Goal: Task Accomplishment & Management: Manage account settings

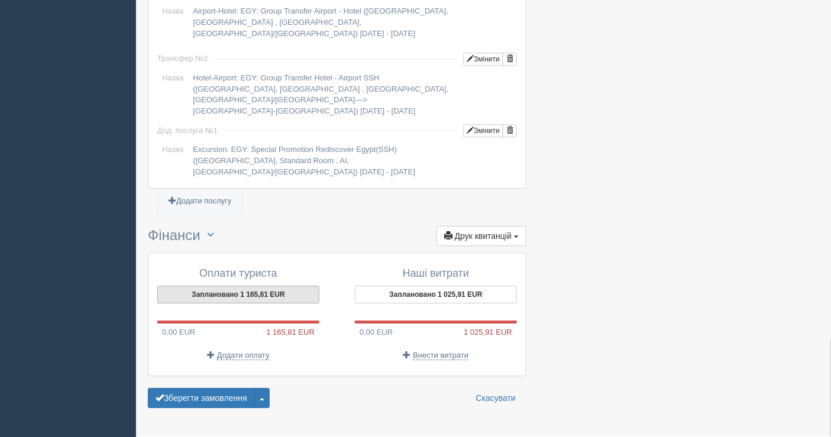
click at [248, 286] on button "Заплановано 1 165,81 EUR" at bounding box center [238, 295] width 162 height 18
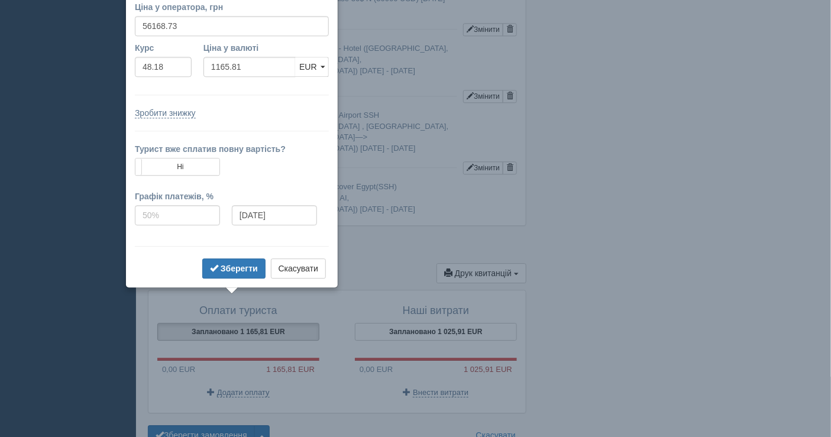
scroll to position [952, 0]
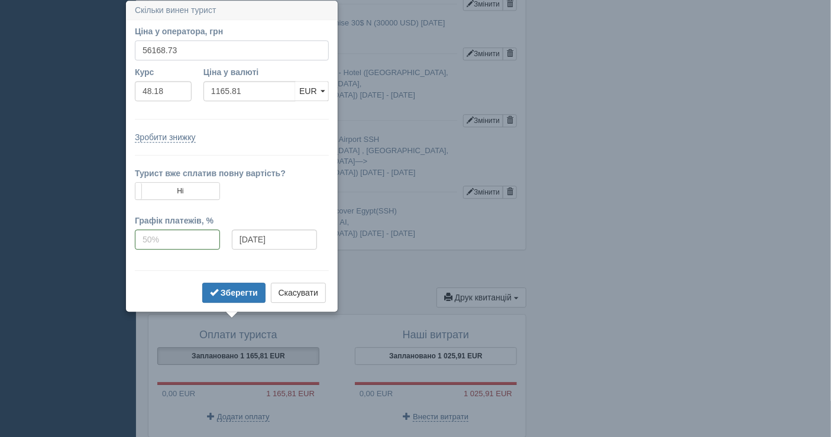
drag, startPoint x: 187, startPoint y: 51, endPoint x: 150, endPoint y: 49, distance: 37.3
click at [150, 49] on input "56168.73" at bounding box center [232, 50] width 194 height 20
type input "56"
type input "1.16"
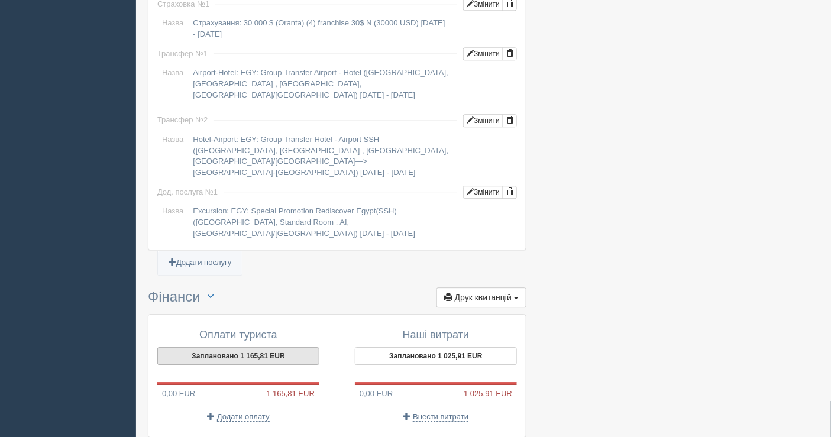
click at [212, 347] on button "Заплановано 1 165,81 EUR" at bounding box center [238, 356] width 162 height 18
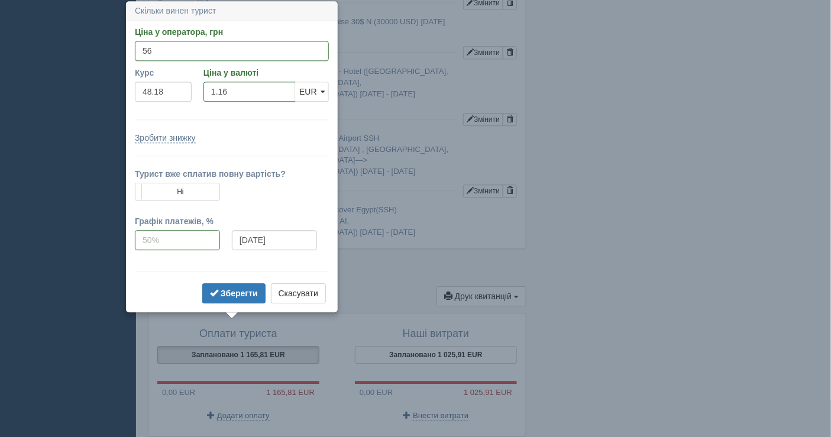
scroll to position [953, 0]
click at [171, 49] on input "56" at bounding box center [232, 51] width 194 height 20
type input "55995"
type input "1162.20"
click at [239, 290] on b "Зберегти" at bounding box center [239, 293] width 37 height 9
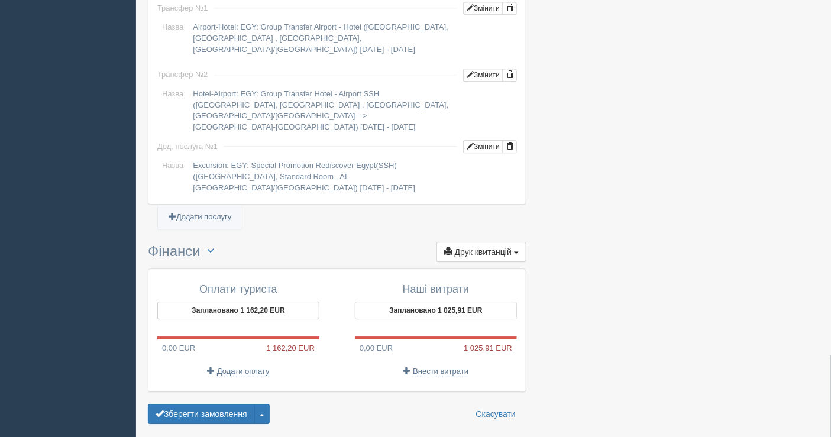
scroll to position [1014, 0]
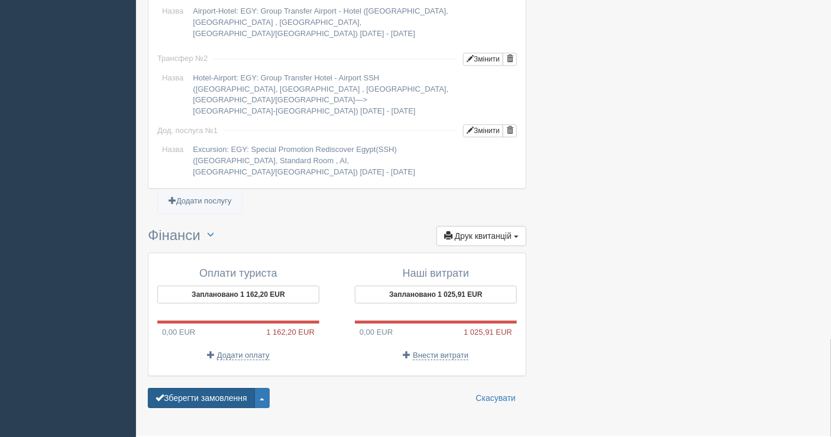
click at [209, 388] on button "Зберегти замовлення" at bounding box center [201, 398] width 107 height 20
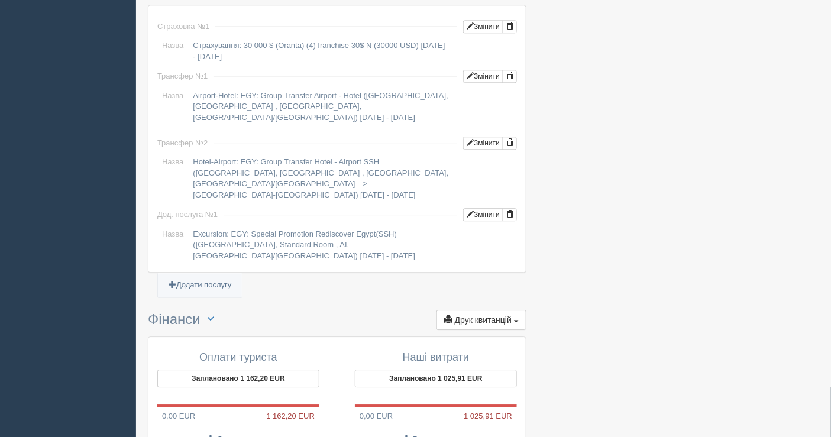
scroll to position [1049, 0]
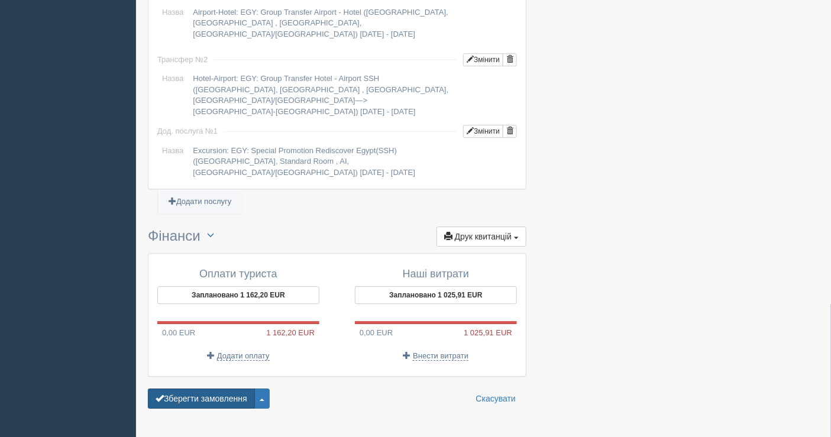
click at [202, 389] on button "Зберегти замовлення" at bounding box center [201, 399] width 107 height 20
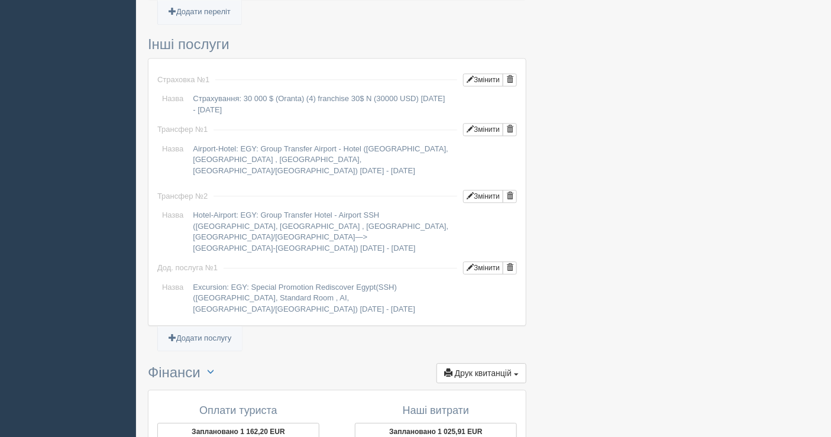
scroll to position [1049, 0]
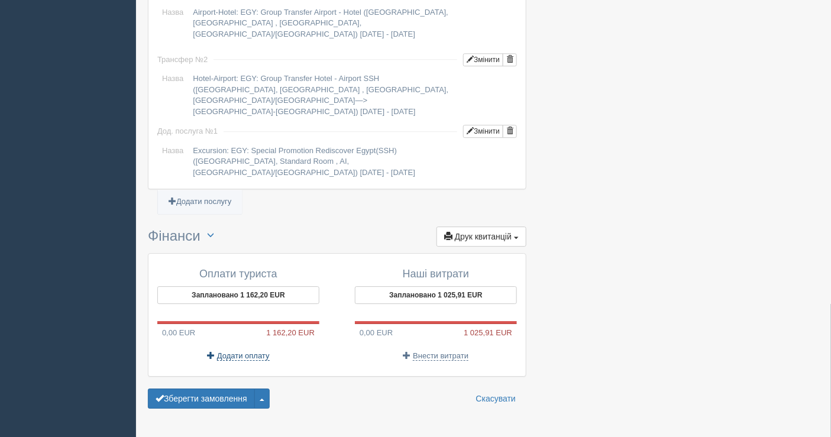
click at [245, 351] on span "Додати оплату" at bounding box center [243, 355] width 53 height 9
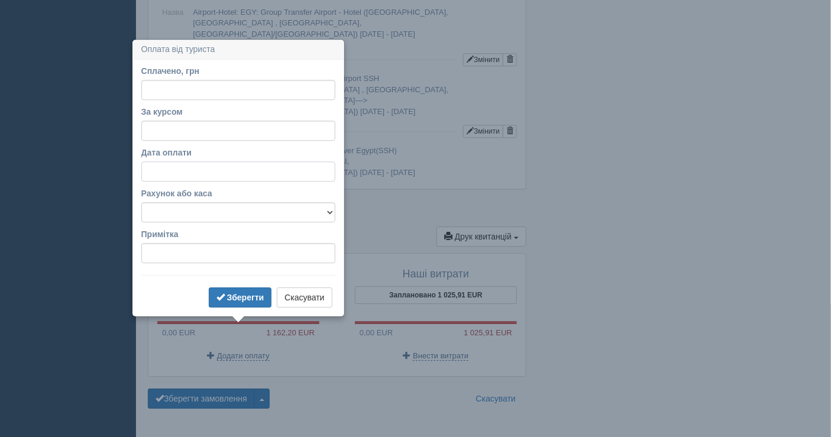
click at [197, 171] on input "Дата оплати" at bounding box center [238, 171] width 194 height 20
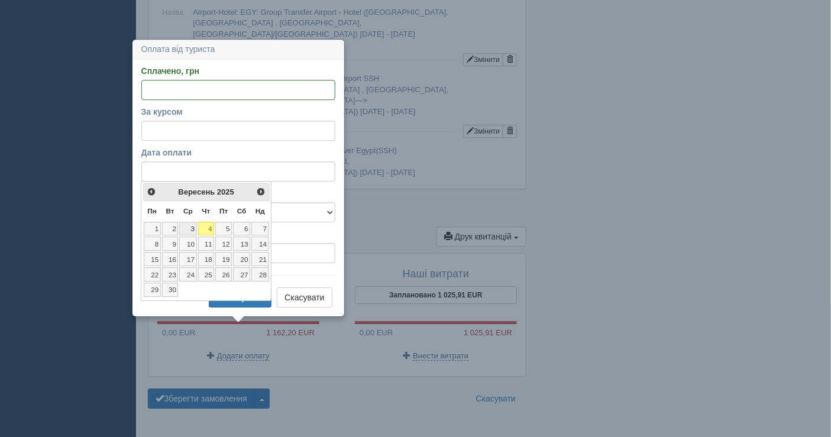
click at [189, 229] on link "3" at bounding box center [187, 229] width 17 height 14
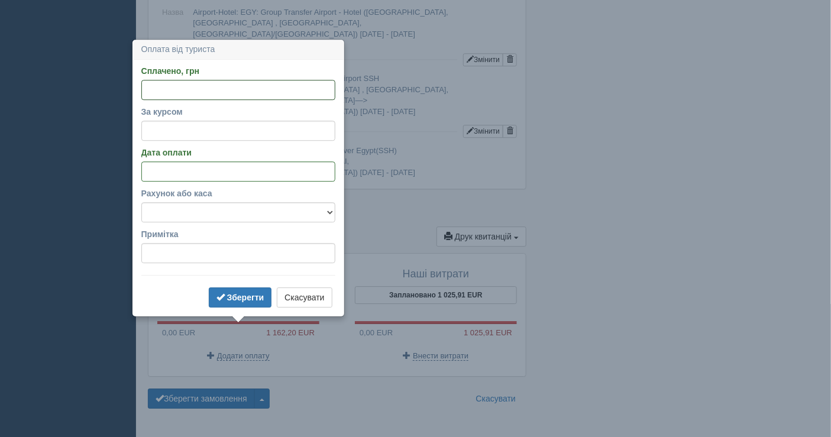
click at [215, 86] on input "Сплачено, грн" at bounding box center [238, 90] width 194 height 20
type input "20000"
click at [198, 135] on input "За курсом" at bounding box center [238, 131] width 194 height 20
type input "48.18"
click at [213, 210] on select "Банківський рахунок Готівкова каса" at bounding box center [238, 212] width 194 height 20
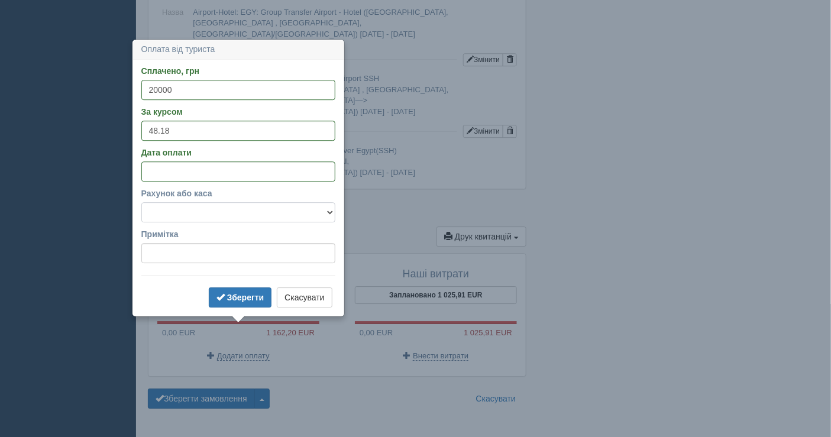
select select "1598"
click at [141, 202] on select "Банківський рахунок Готівкова каса" at bounding box center [238, 212] width 194 height 20
click at [243, 294] on b "Зберегти" at bounding box center [245, 297] width 37 height 9
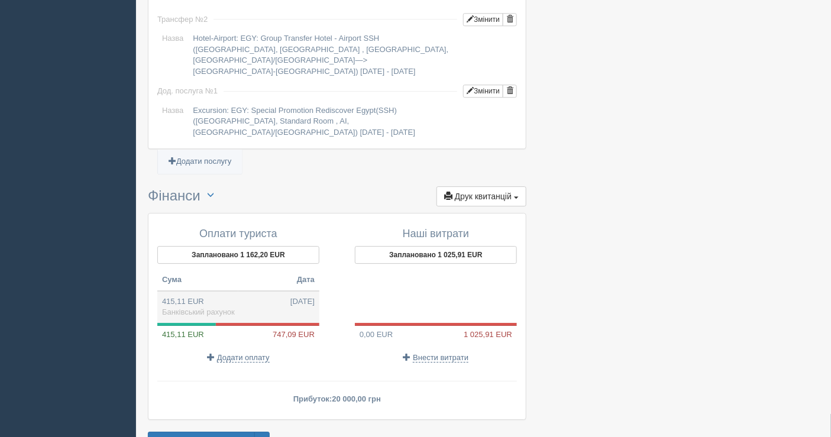
scroll to position [1132, 0]
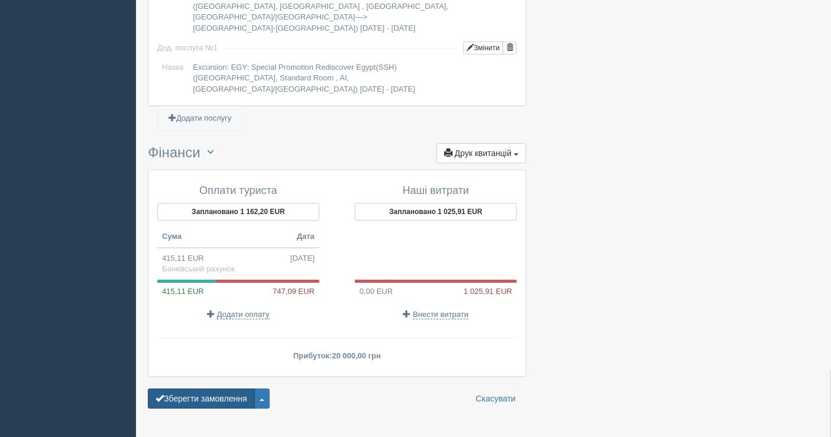
click at [220, 389] on button "Зберегти замовлення" at bounding box center [201, 399] width 107 height 20
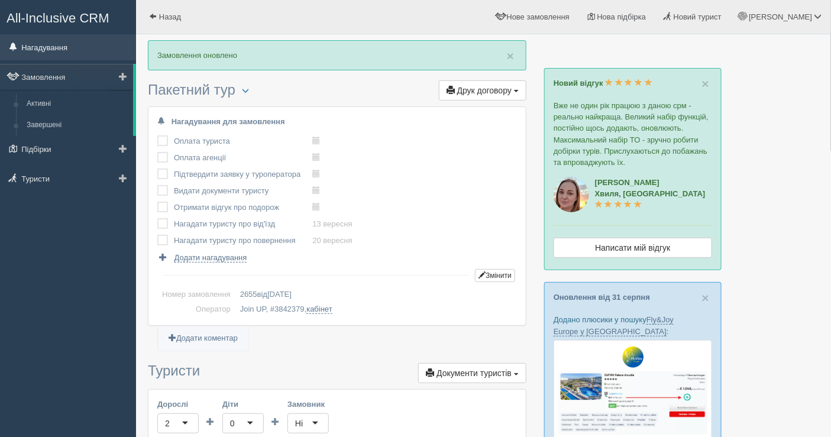
click at [66, 46] on link "Нагадування" at bounding box center [68, 47] width 136 height 26
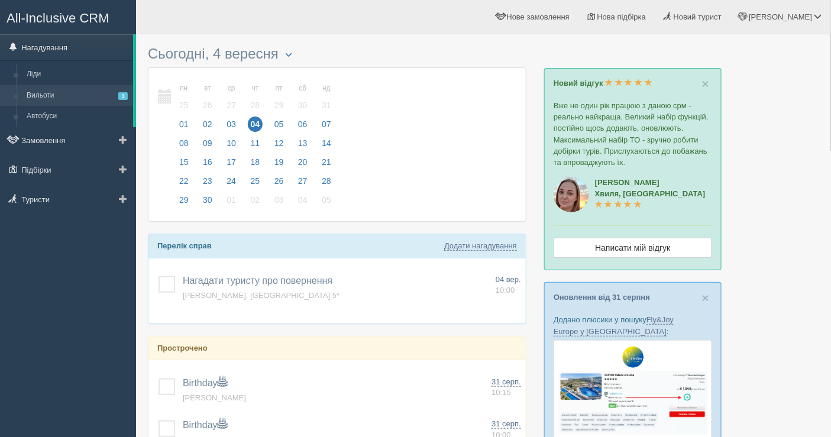
click at [59, 99] on link "Вильоти 1" at bounding box center [77, 95] width 112 height 21
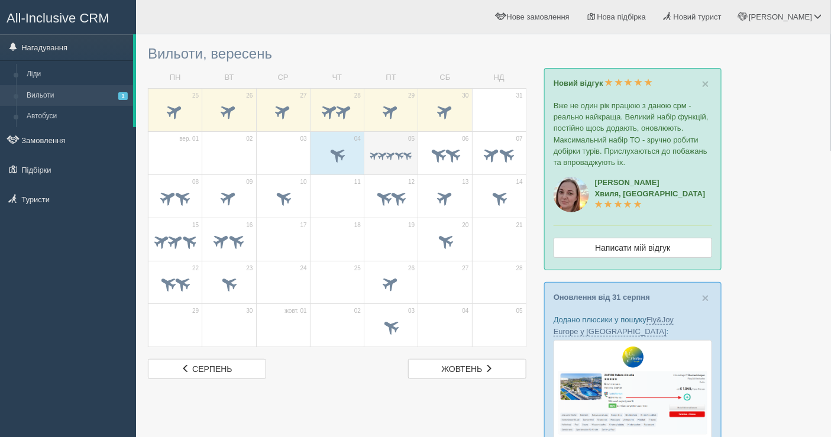
click at [400, 156] on span at bounding box center [399, 155] width 11 height 11
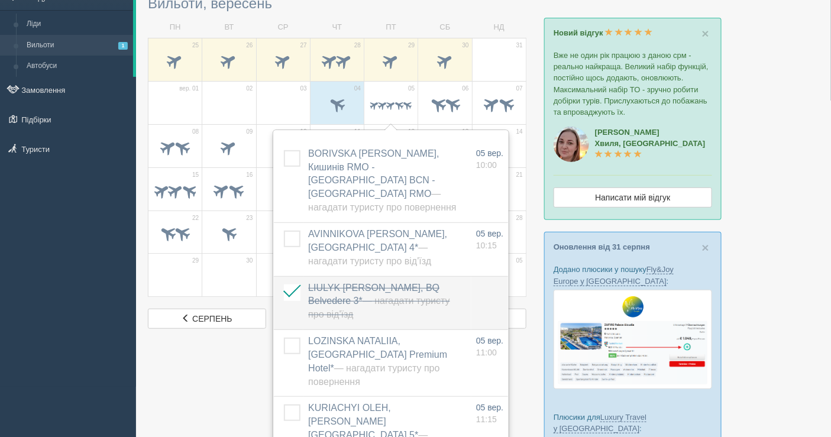
scroll to position [131, 0]
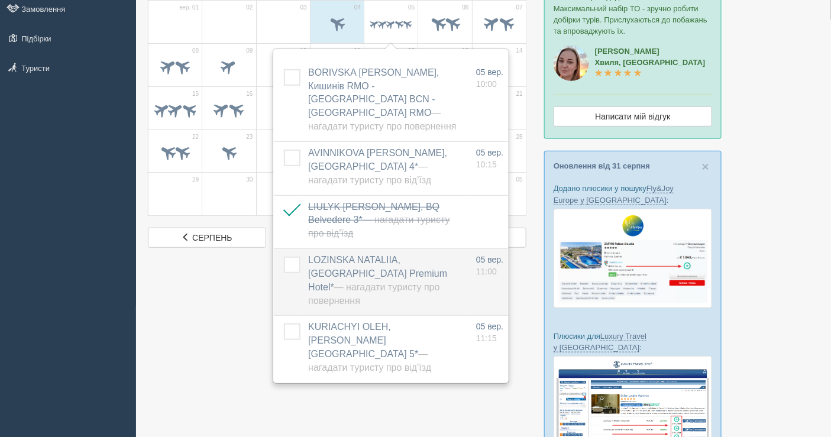
click at [385, 282] on span "— Нагадати туристу про повернення" at bounding box center [373, 294] width 131 height 24
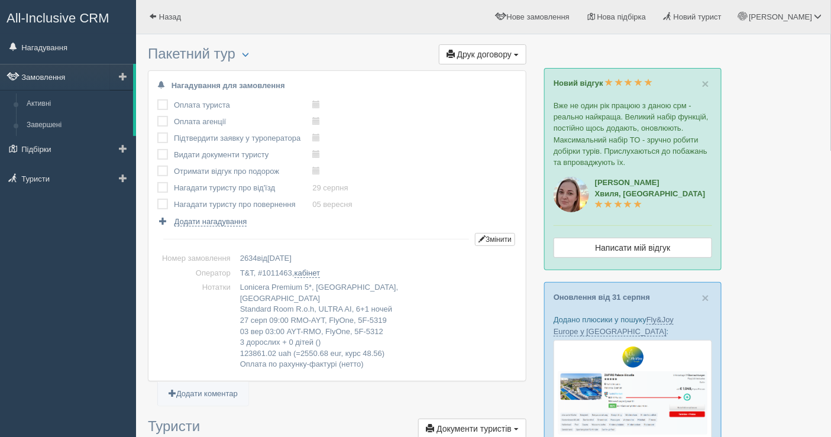
click at [58, 75] on link "Замовлення" at bounding box center [66, 77] width 133 height 26
